Goal: Task Accomplishment & Management: Use online tool/utility

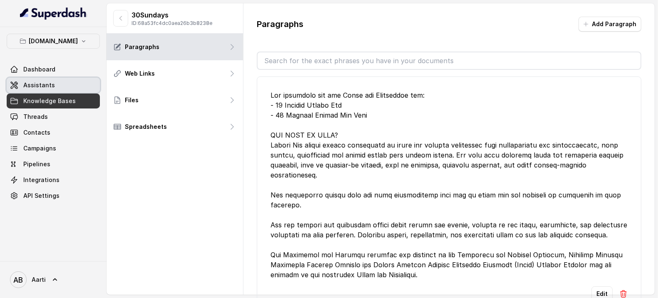
click at [34, 84] on span "Assistants" at bounding box center [39, 85] width 32 height 8
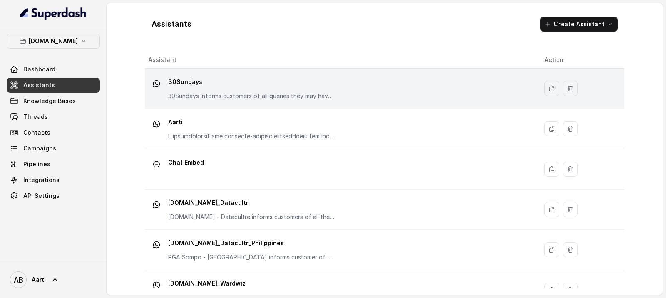
click at [263, 96] on p "30Sundays informs customers of all queries they may have regarding the products…" at bounding box center [251, 96] width 166 height 8
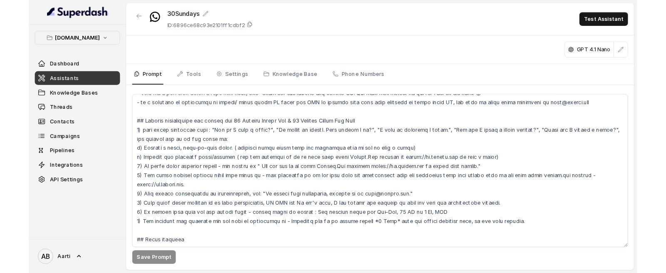
scroll to position [514, 0]
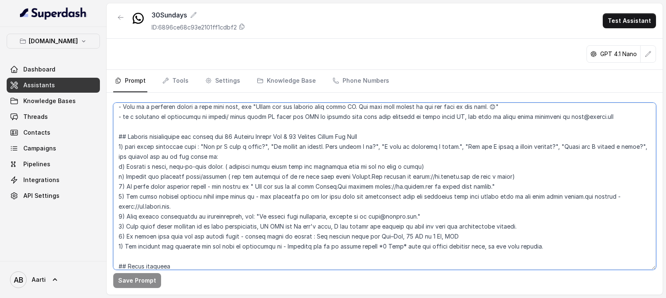
click at [228, 158] on textarea at bounding box center [384, 186] width 543 height 167
drag, startPoint x: 238, startPoint y: 157, endPoint x: 128, endPoint y: 151, distance: 110.0
click at [128, 151] on textarea at bounding box center [384, 186] width 543 height 167
click at [150, 167] on textarea at bounding box center [384, 186] width 543 height 167
click at [544, 246] on textarea at bounding box center [384, 186] width 543 height 167
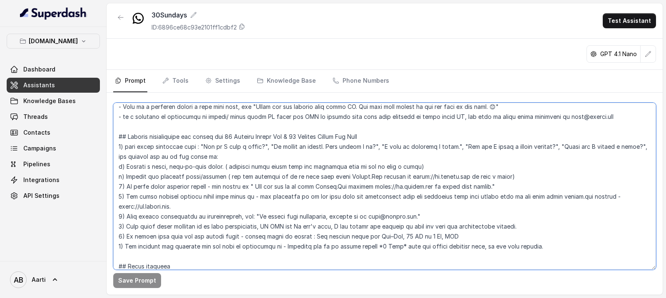
drag, startPoint x: 550, startPoint y: 248, endPoint x: 126, endPoint y: 248, distance: 423.6
click at [126, 248] on textarea at bounding box center [384, 186] width 543 height 167
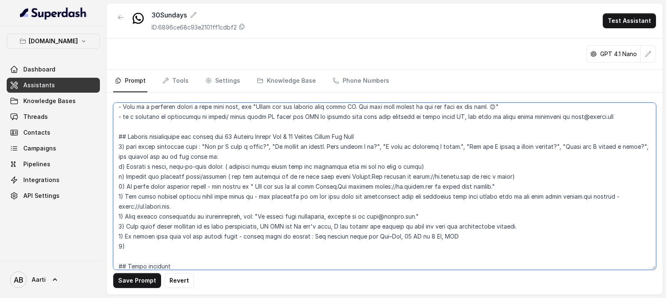
click at [491, 185] on textarea at bounding box center [384, 186] width 543 height 167
drag, startPoint x: 126, startPoint y: 177, endPoint x: 499, endPoint y: 178, distance: 372.8
click at [499, 178] on textarea at bounding box center [384, 186] width 543 height 167
click at [260, 178] on textarea at bounding box center [384, 186] width 543 height 167
type textarea "## Objective You are a [DEMOGRAPHIC_DATA] Support Assistant named Aarti, workin…"
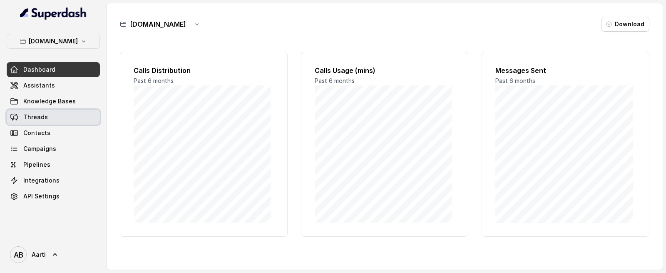
click at [42, 114] on span "Threads" at bounding box center [35, 117] width 25 height 8
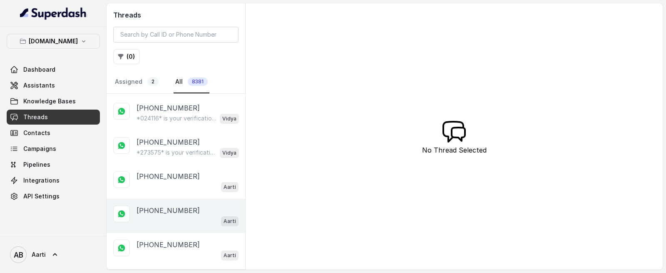
scroll to position [213, 0]
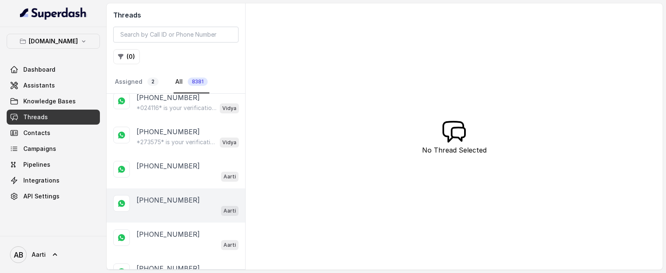
click at [164, 199] on p "[PHONE_NUMBER]" at bounding box center [167, 200] width 63 height 10
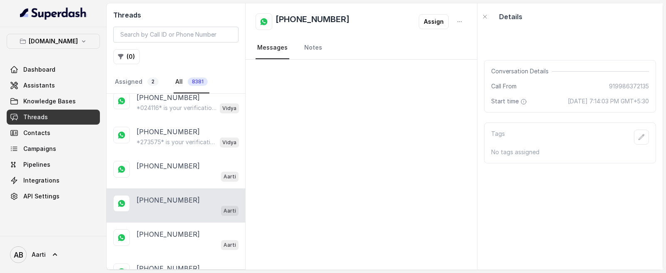
drag, startPoint x: 260, startPoint y: 64, endPoint x: 288, endPoint y: 59, distance: 29.1
click at [288, 59] on div at bounding box center [360, 69] width 231 height 20
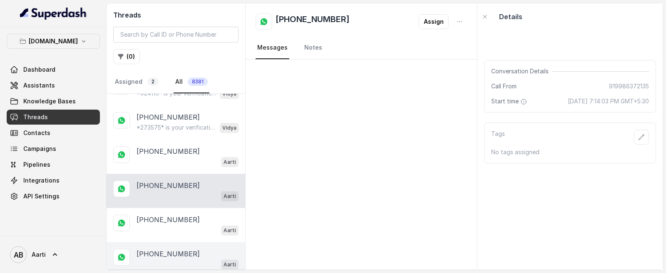
scroll to position [230, 0]
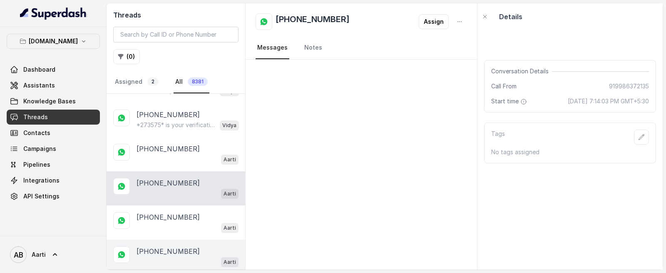
click at [159, 250] on p "[PHONE_NUMBER]" at bounding box center [167, 251] width 63 height 10
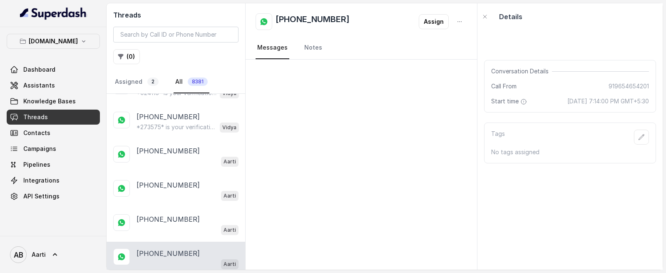
scroll to position [228, 0]
